Goal: Check status: Check status

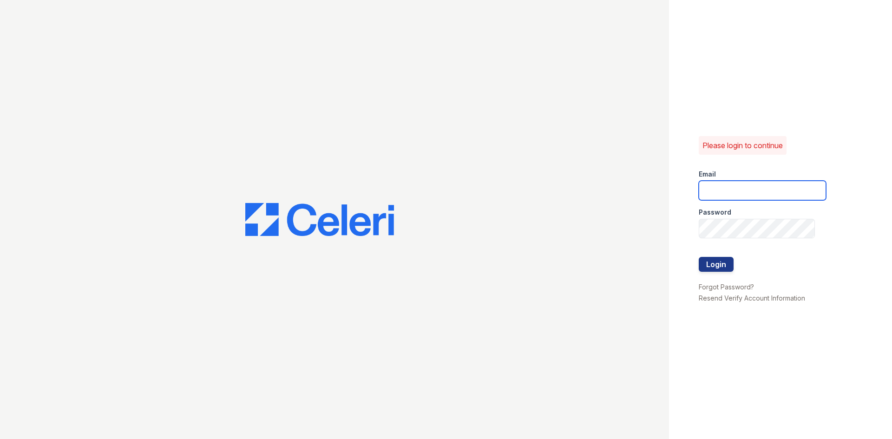
type input "monaes@livebe.com"
click at [718, 261] on button "Login" at bounding box center [716, 264] width 35 height 15
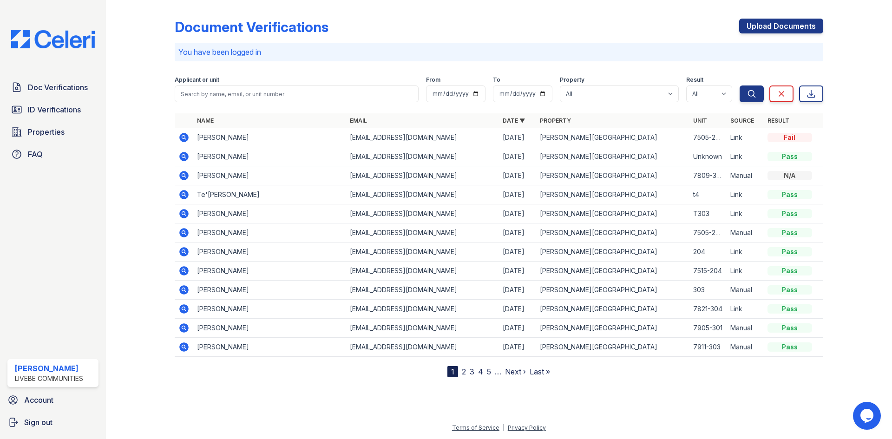
click at [184, 137] on icon at bounding box center [183, 137] width 2 height 2
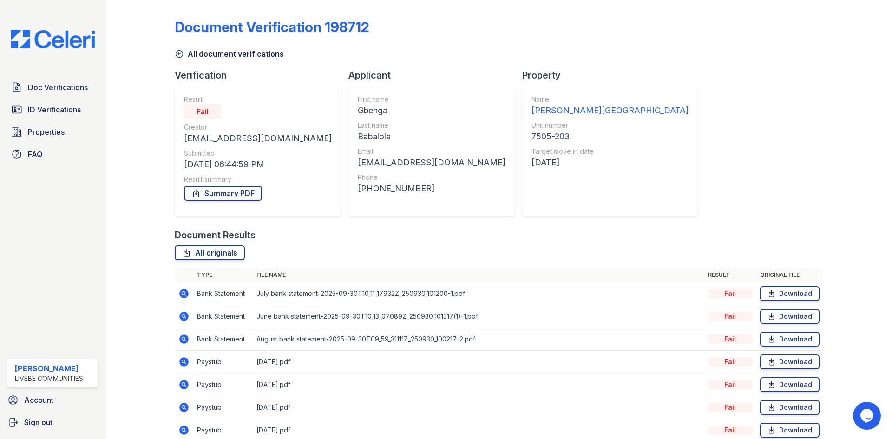
scroll to position [44, 0]
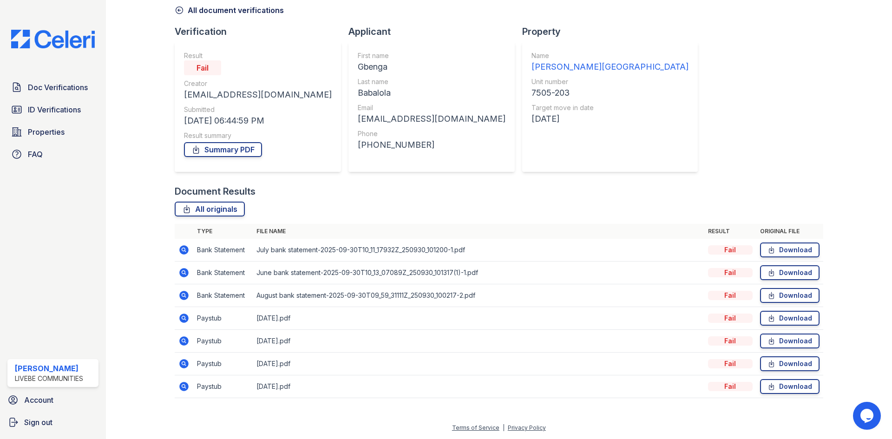
click at [183, 251] on icon at bounding box center [183, 249] width 11 height 11
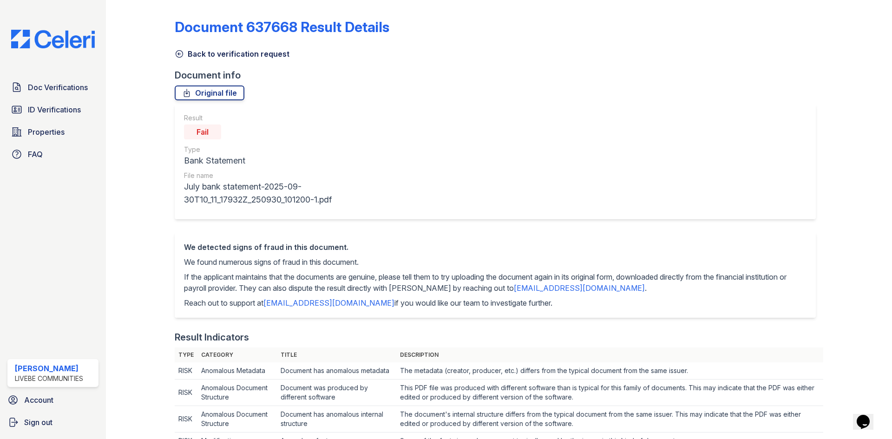
click at [181, 50] on icon at bounding box center [179, 53] width 9 height 9
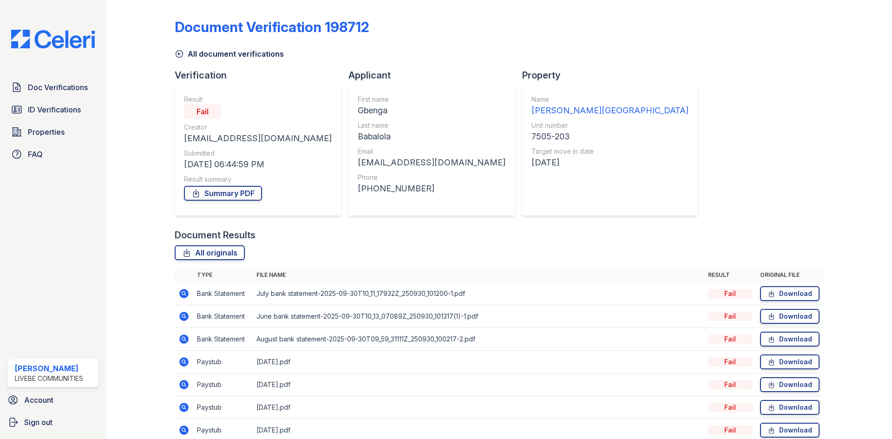
click at [190, 292] on td at bounding box center [184, 294] width 19 height 23
click at [184, 292] on icon at bounding box center [183, 293] width 2 height 2
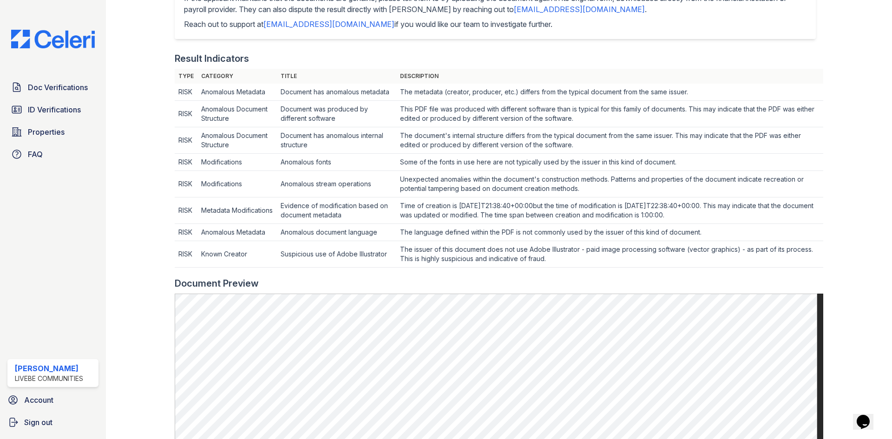
click at [148, 212] on div at bounding box center [148, 229] width 54 height 1008
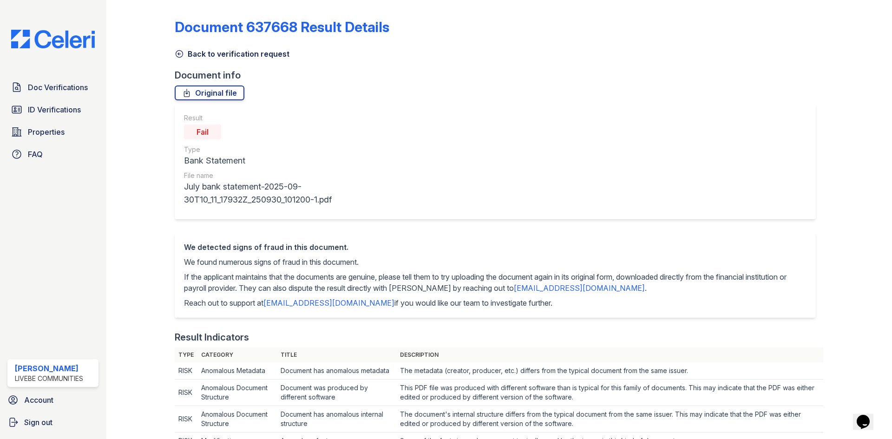
click at [176, 55] on icon at bounding box center [179, 53] width 9 height 9
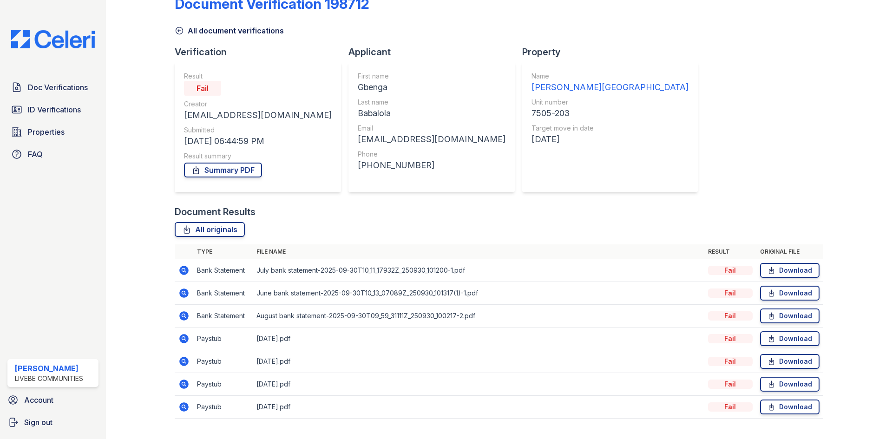
scroll to position [44, 0]
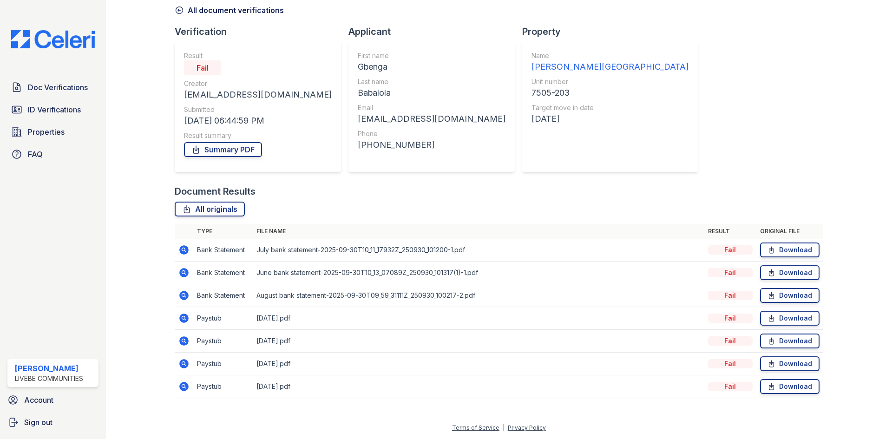
click at [184, 317] on icon at bounding box center [183, 318] width 2 height 2
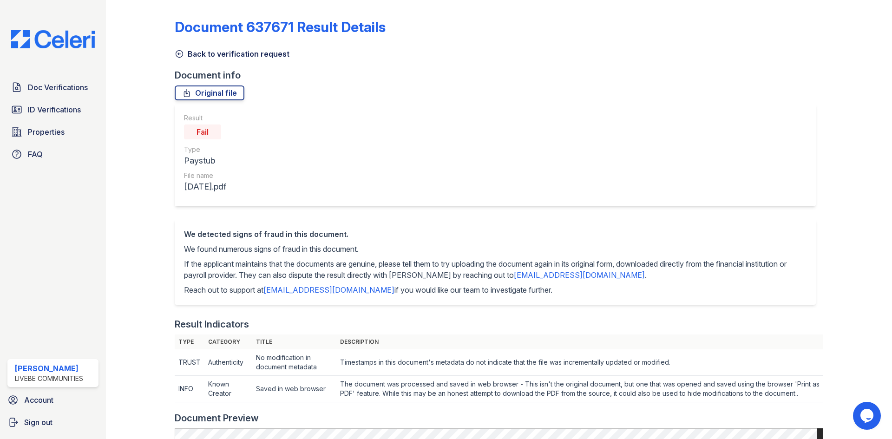
click at [180, 50] on icon at bounding box center [179, 53] width 9 height 9
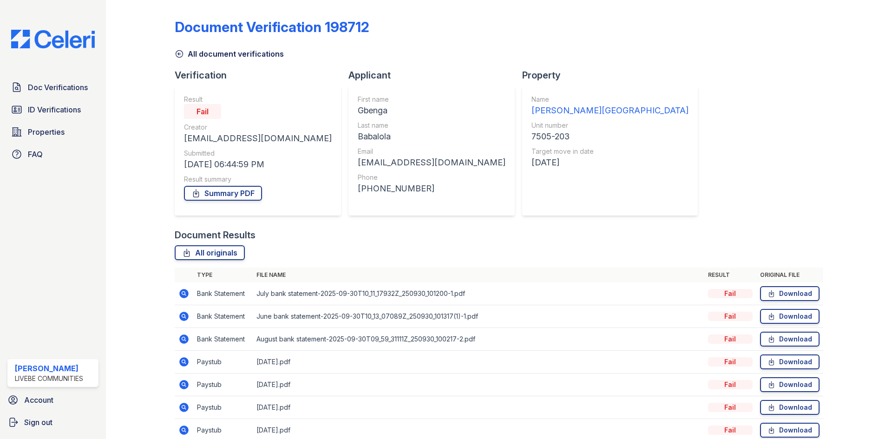
scroll to position [44, 0]
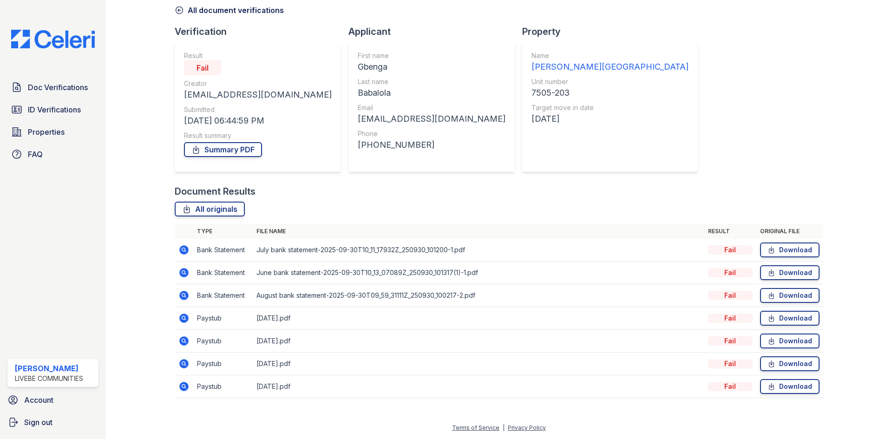
click at [186, 388] on icon at bounding box center [183, 386] width 9 height 9
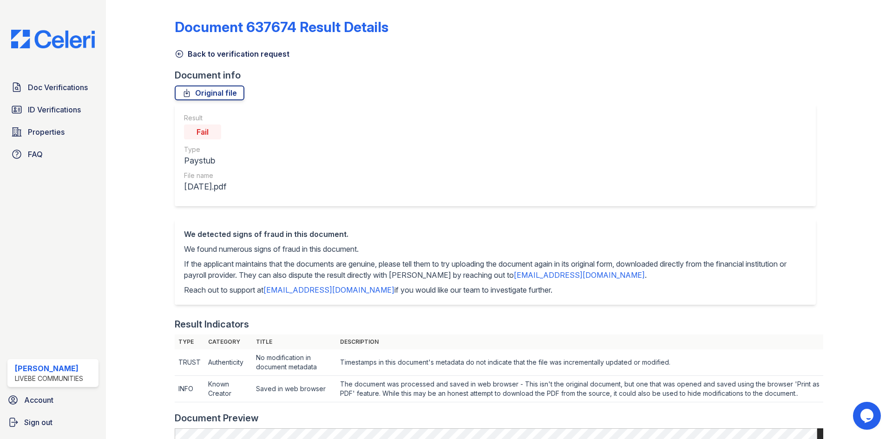
click at [177, 54] on icon at bounding box center [179, 53] width 9 height 9
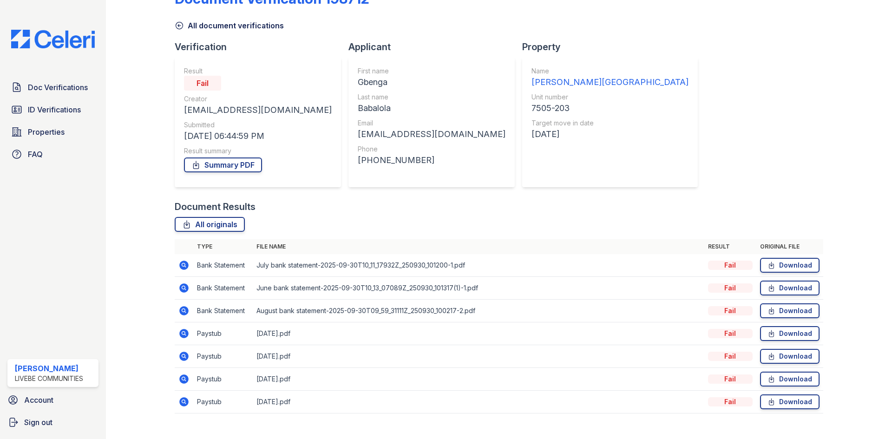
scroll to position [44, 0]
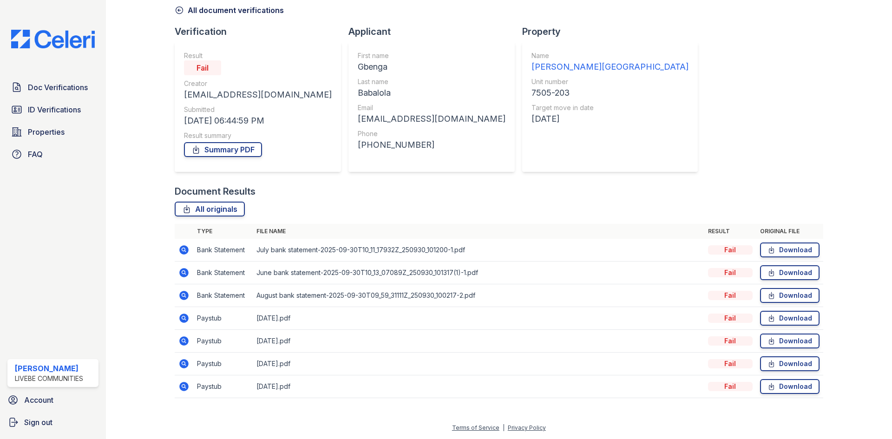
click at [183, 294] on icon at bounding box center [183, 295] width 2 height 2
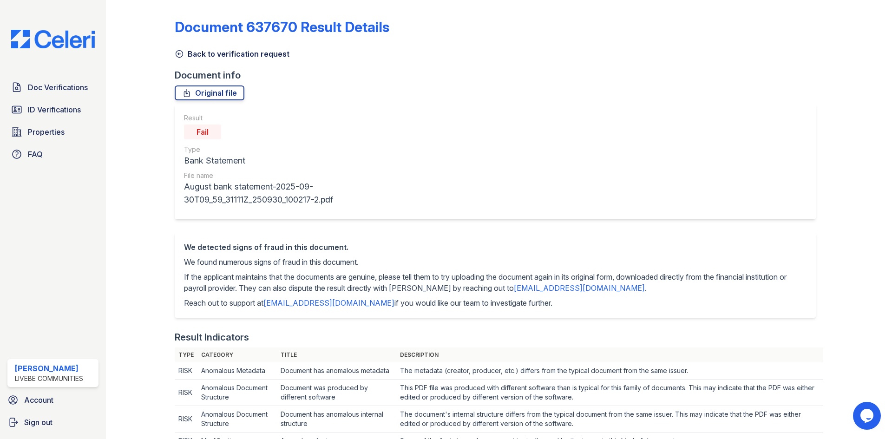
click at [49, 97] on div "Doc Verifications ID Verifications Properties FAQ" at bounding box center [53, 121] width 99 height 86
click at [55, 90] on span "Doc Verifications" at bounding box center [58, 87] width 60 height 11
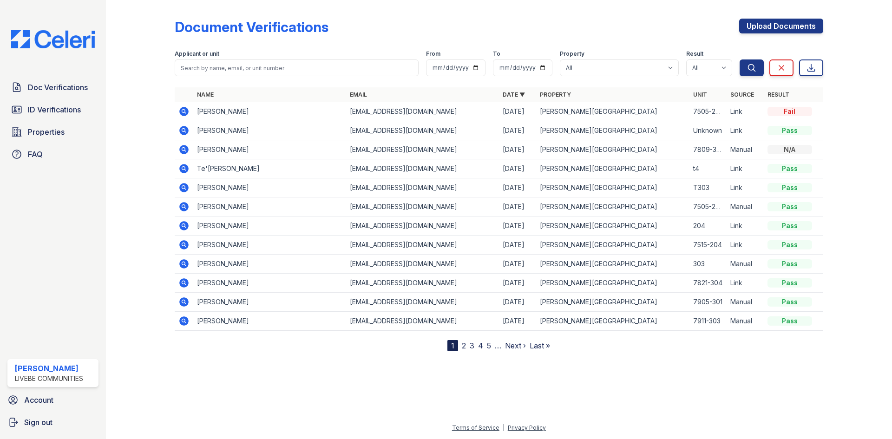
click at [184, 322] on icon at bounding box center [183, 320] width 2 height 2
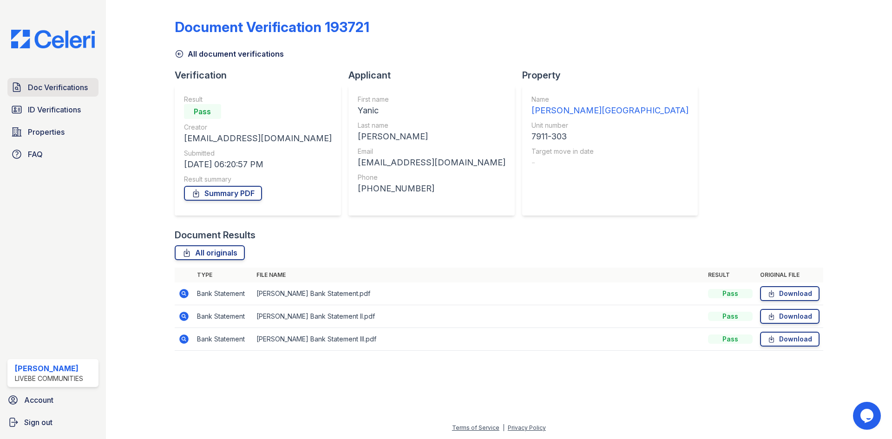
click at [53, 92] on span "Doc Verifications" at bounding box center [58, 87] width 60 height 11
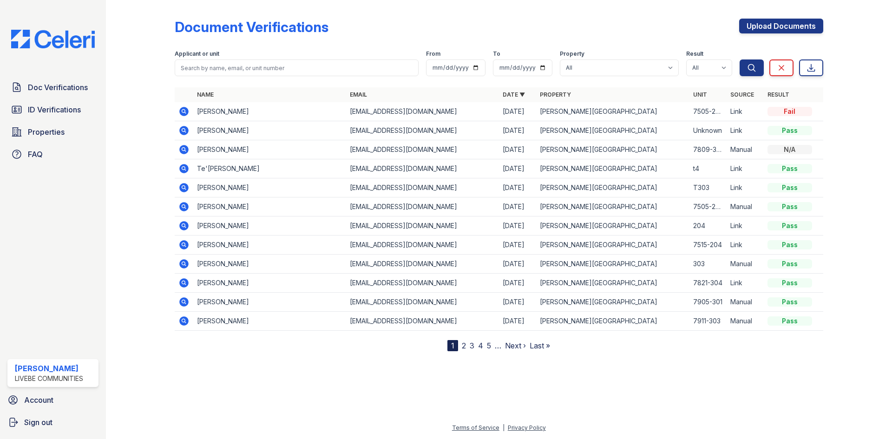
click at [142, 88] on div at bounding box center [148, 178] width 54 height 348
